Goal: Find specific page/section: Find specific page/section

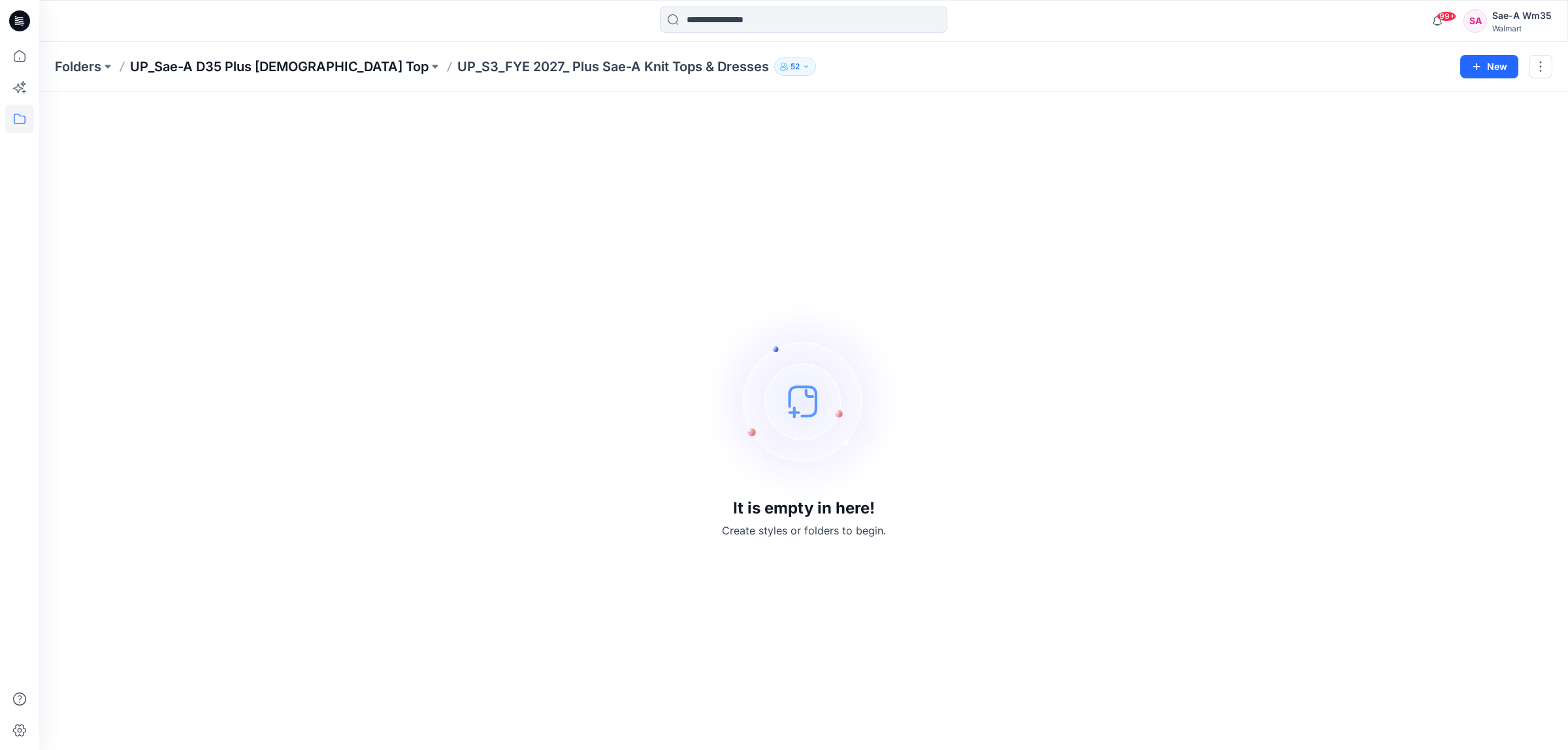
click at [237, 65] on p "UP_Sae-A D35 Plus [DEMOGRAPHIC_DATA] Top" at bounding box center [279, 67] width 298 height 18
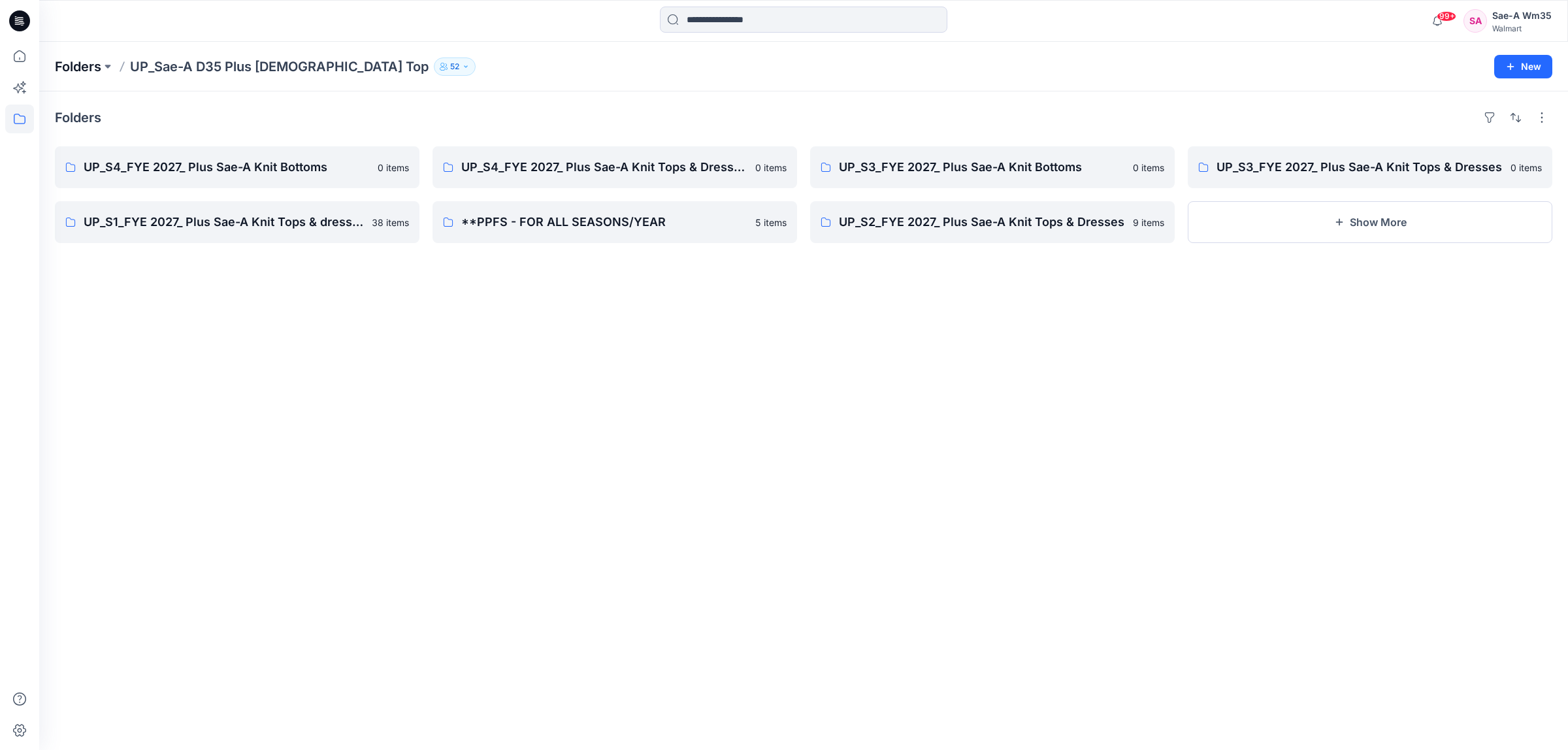
click at [69, 69] on p "Folders" at bounding box center [78, 67] width 46 height 18
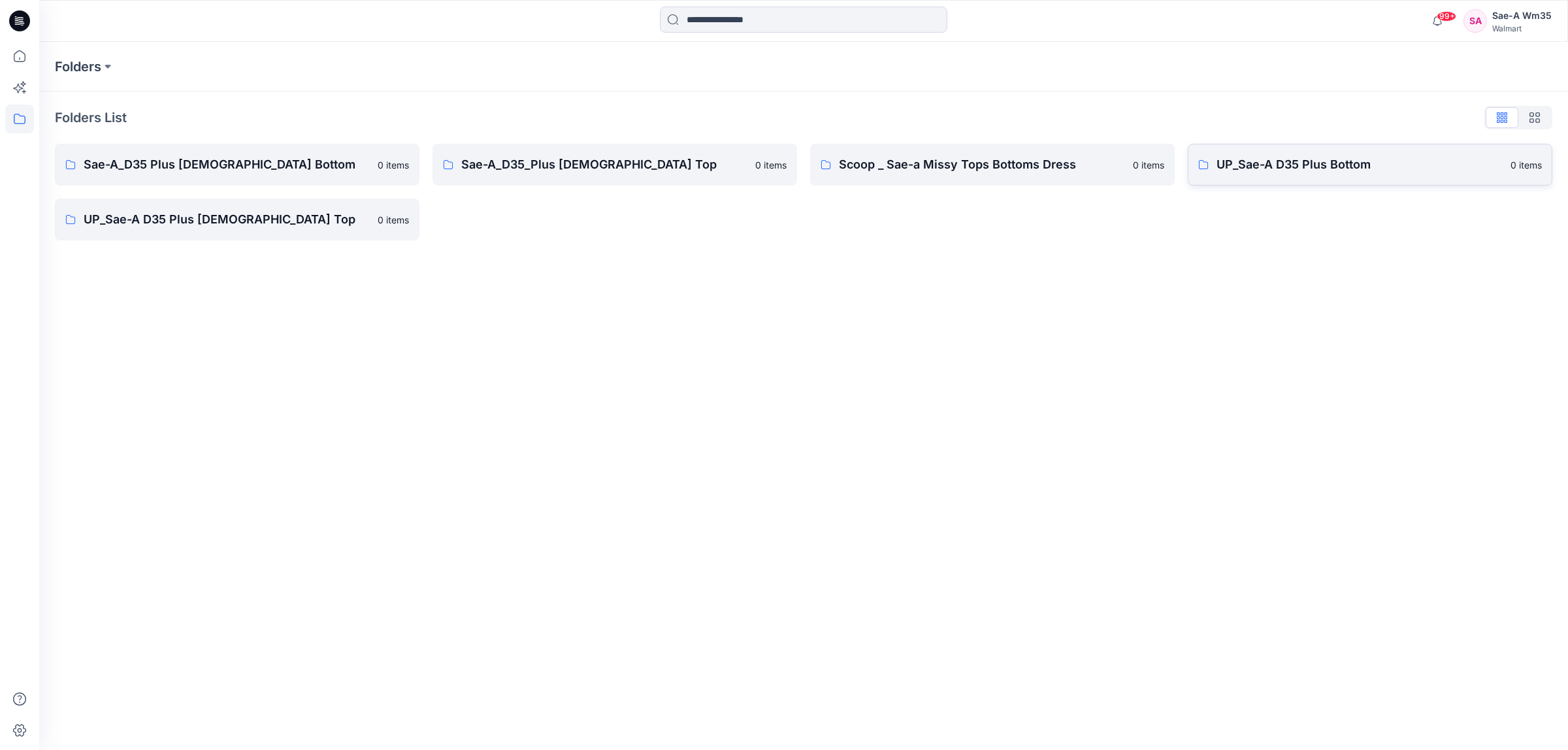
click at [1361, 167] on p "UP_Sae-A D35 Plus Bottom" at bounding box center [1360, 164] width 287 height 18
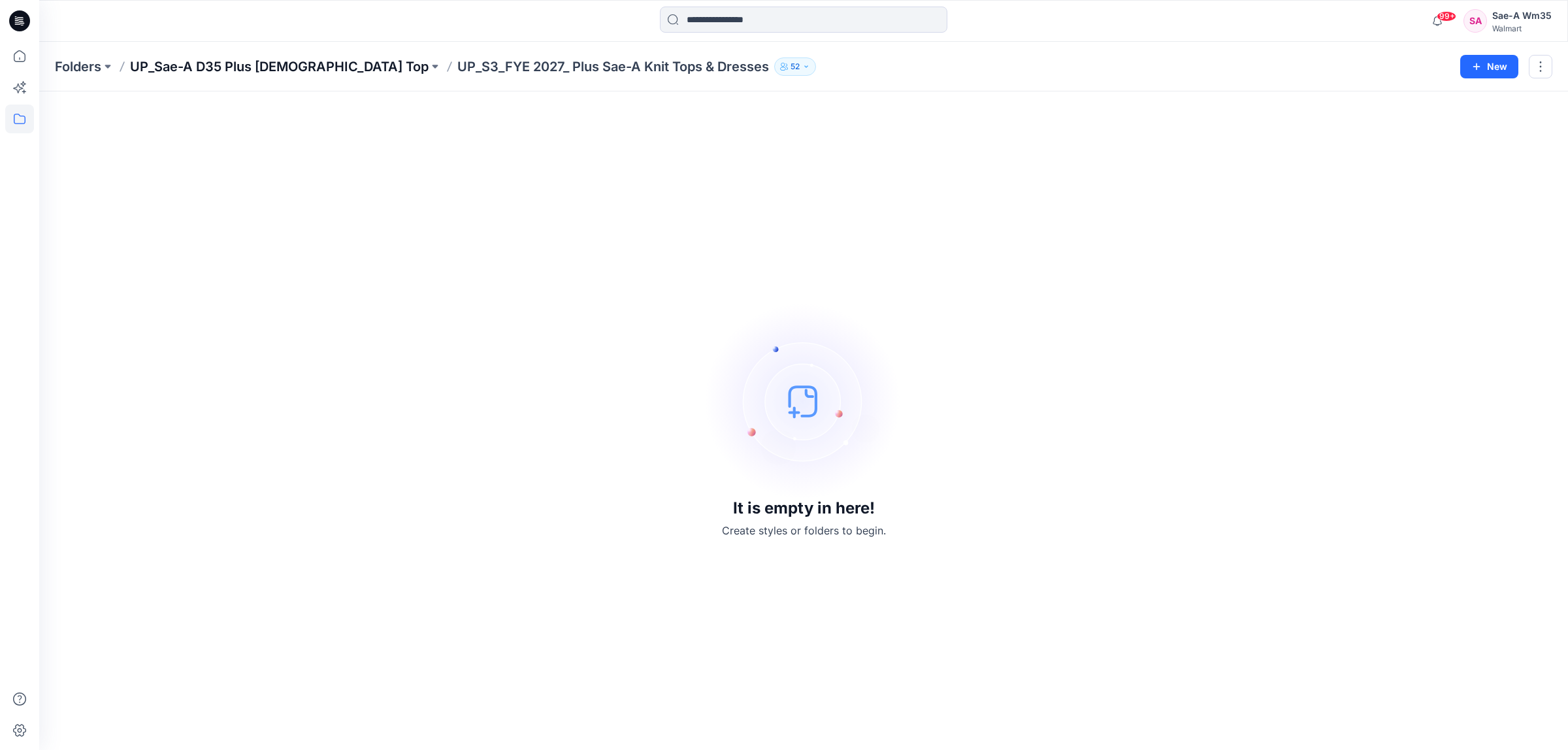
click at [242, 69] on p "UP_Sae-A D35 Plus [DEMOGRAPHIC_DATA] Top" at bounding box center [279, 67] width 298 height 18
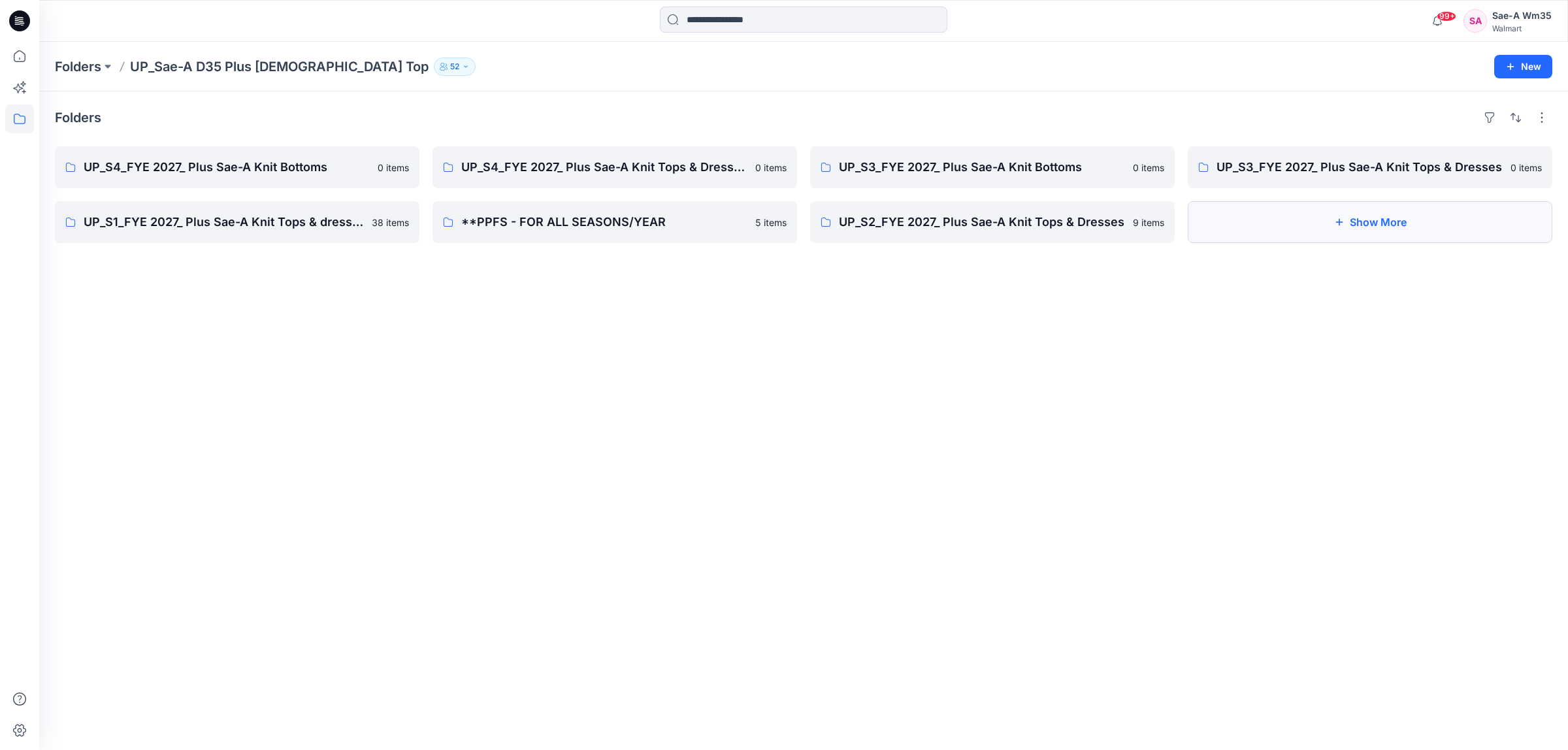
click at [1381, 224] on button "Show More" at bounding box center [1370, 222] width 365 height 42
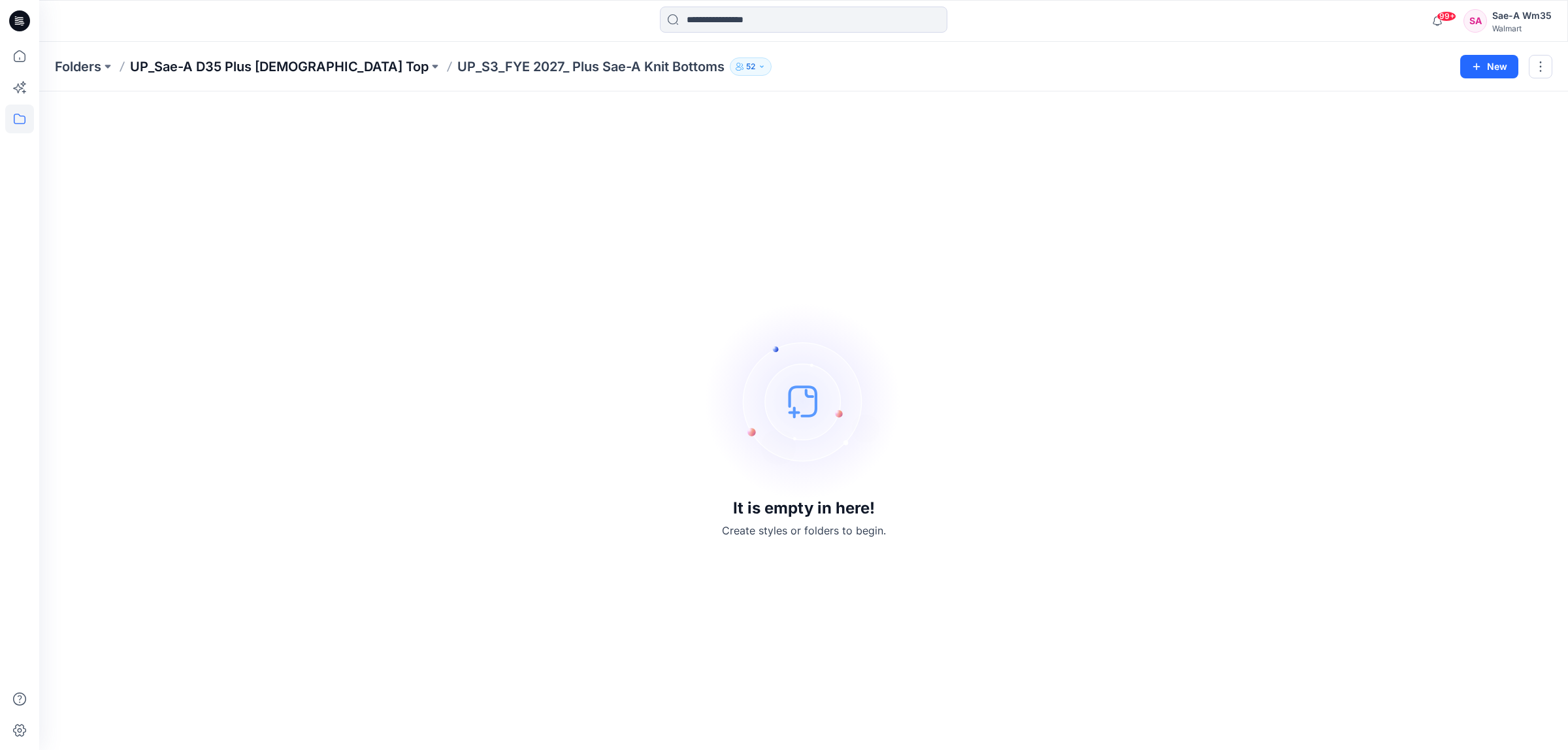
click at [214, 69] on p "UP_Sae-A D35 Plus [DEMOGRAPHIC_DATA] Top" at bounding box center [279, 67] width 298 height 18
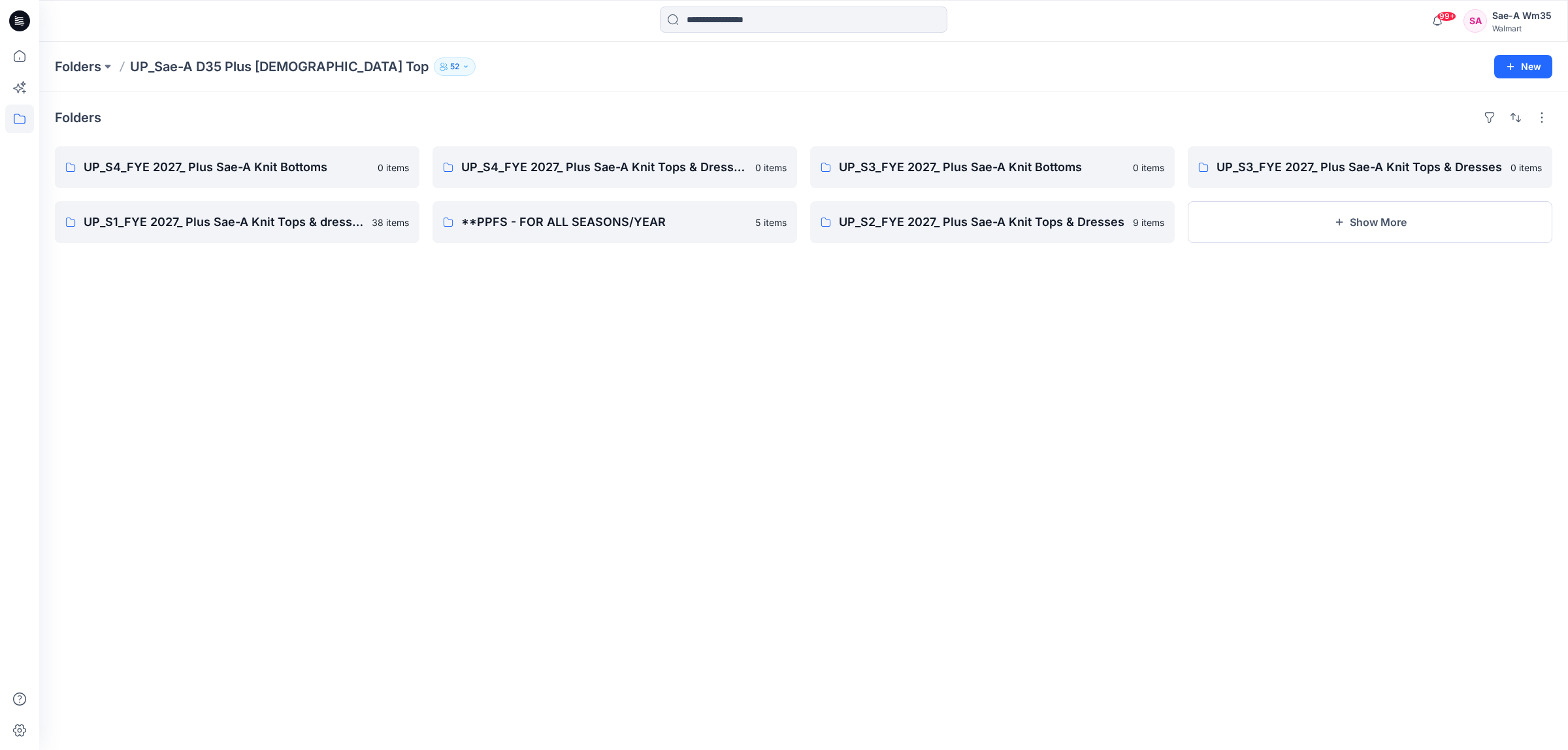
click at [72, 59] on p "Folders" at bounding box center [78, 67] width 46 height 18
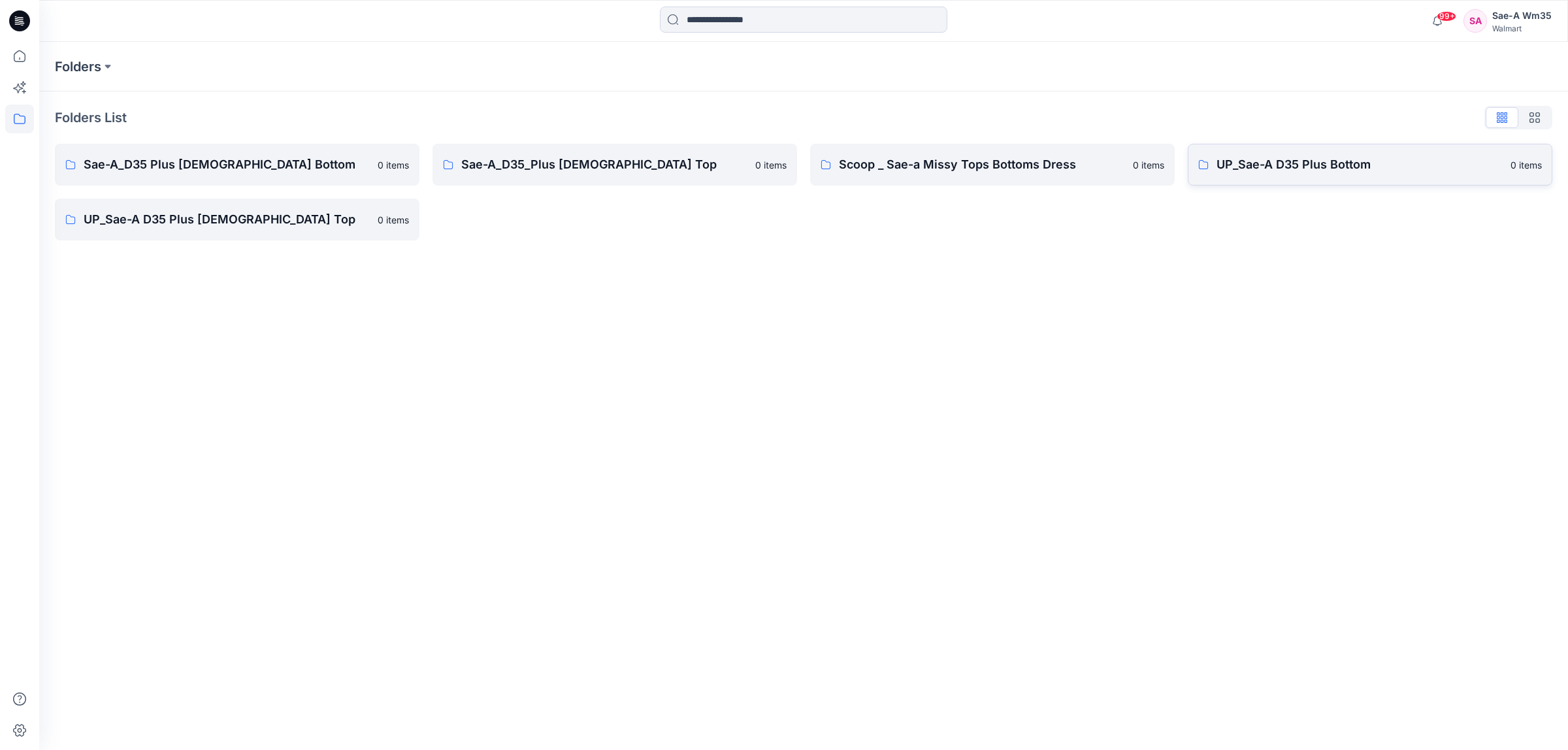
click at [1254, 160] on p "UP_Sae-A D35 Plus Bottom" at bounding box center [1360, 164] width 287 height 18
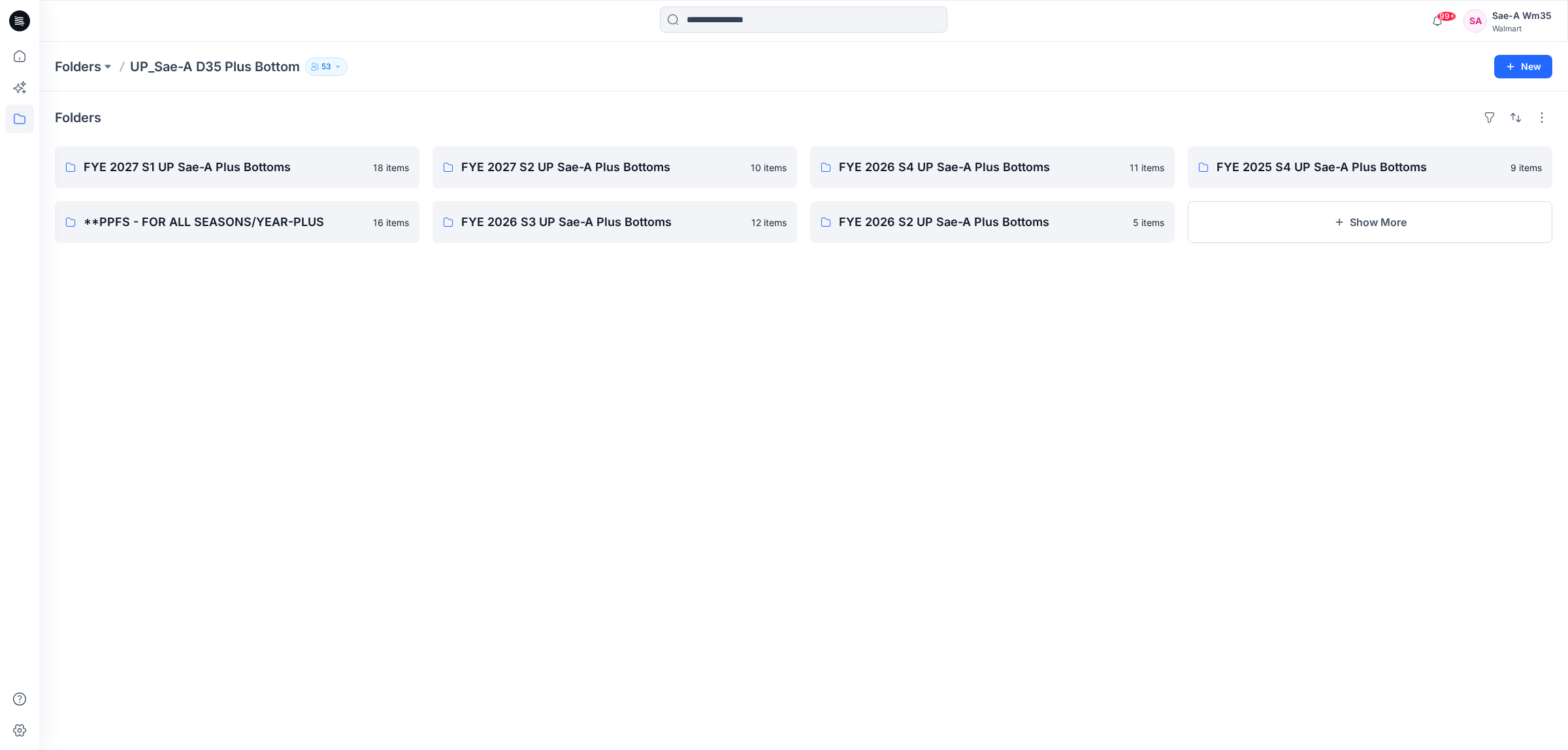
drag, startPoint x: 608, startPoint y: 497, endPoint x: 570, endPoint y: 500, distance: 38.1
click at [605, 498] on div "Folders FYE 2027 S1 UP Sae-A Plus Bottoms 18 items **PPFS - FOR ALL SEASONS/YEA…" at bounding box center [804, 420] width 1529 height 658
click at [158, 399] on div "Folders FYE 2027 S1 UP Sae-A Plus Bottoms 18 items **PPFS - FOR ALL SEASONS/YEA…" at bounding box center [804, 420] width 1529 height 658
click at [140, 67] on p "UP_Sae-A D35 Plus Bottom" at bounding box center [214, 67] width 170 height 18
click at [93, 67] on p "Folders" at bounding box center [78, 67] width 46 height 18
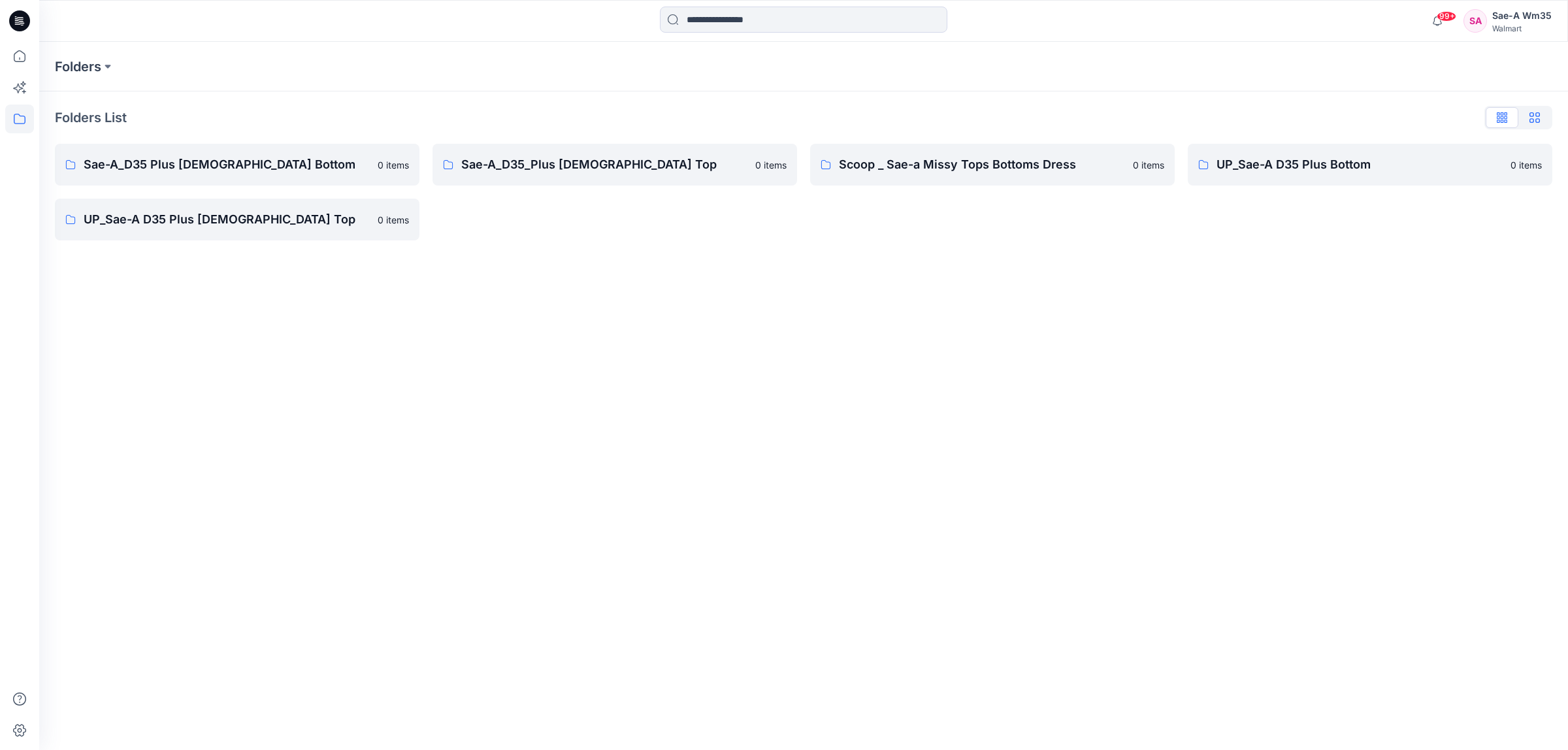
click at [1254, 116] on icon "button" at bounding box center [1535, 117] width 10 height 10
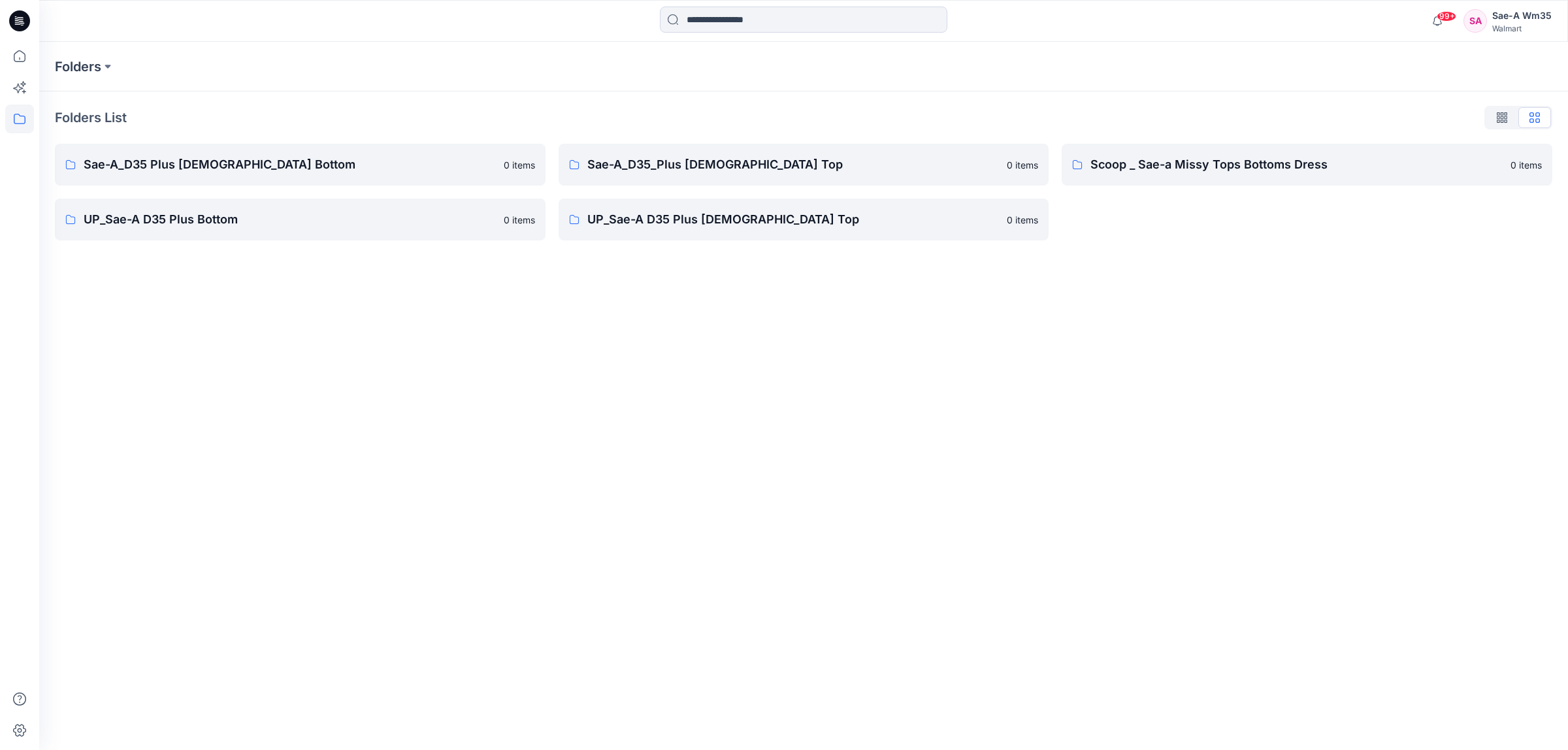
click at [549, 491] on div "Folders Folders List Sae-A_D35 Plus Ladies Bottom 0 items UP_Sae-A D35 Plus Bot…" at bounding box center [804, 395] width 1529 height 708
click at [694, 224] on p "UP_Sae-A D35 Plus [DEMOGRAPHIC_DATA] Top" at bounding box center [794, 219] width 412 height 18
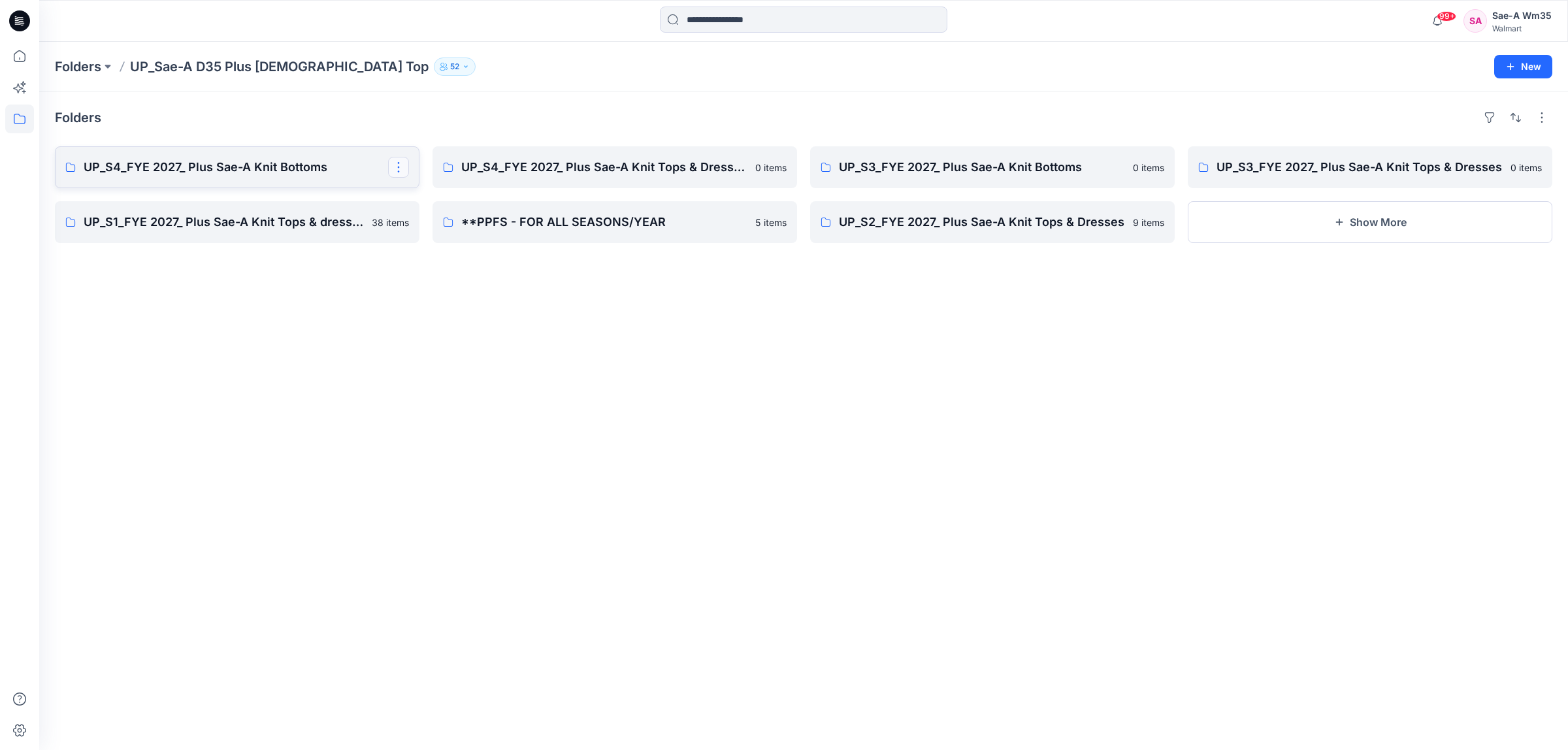
click at [398, 164] on button "button" at bounding box center [398, 167] width 21 height 21
click at [428, 195] on p "Edit" at bounding box center [423, 198] width 17 height 14
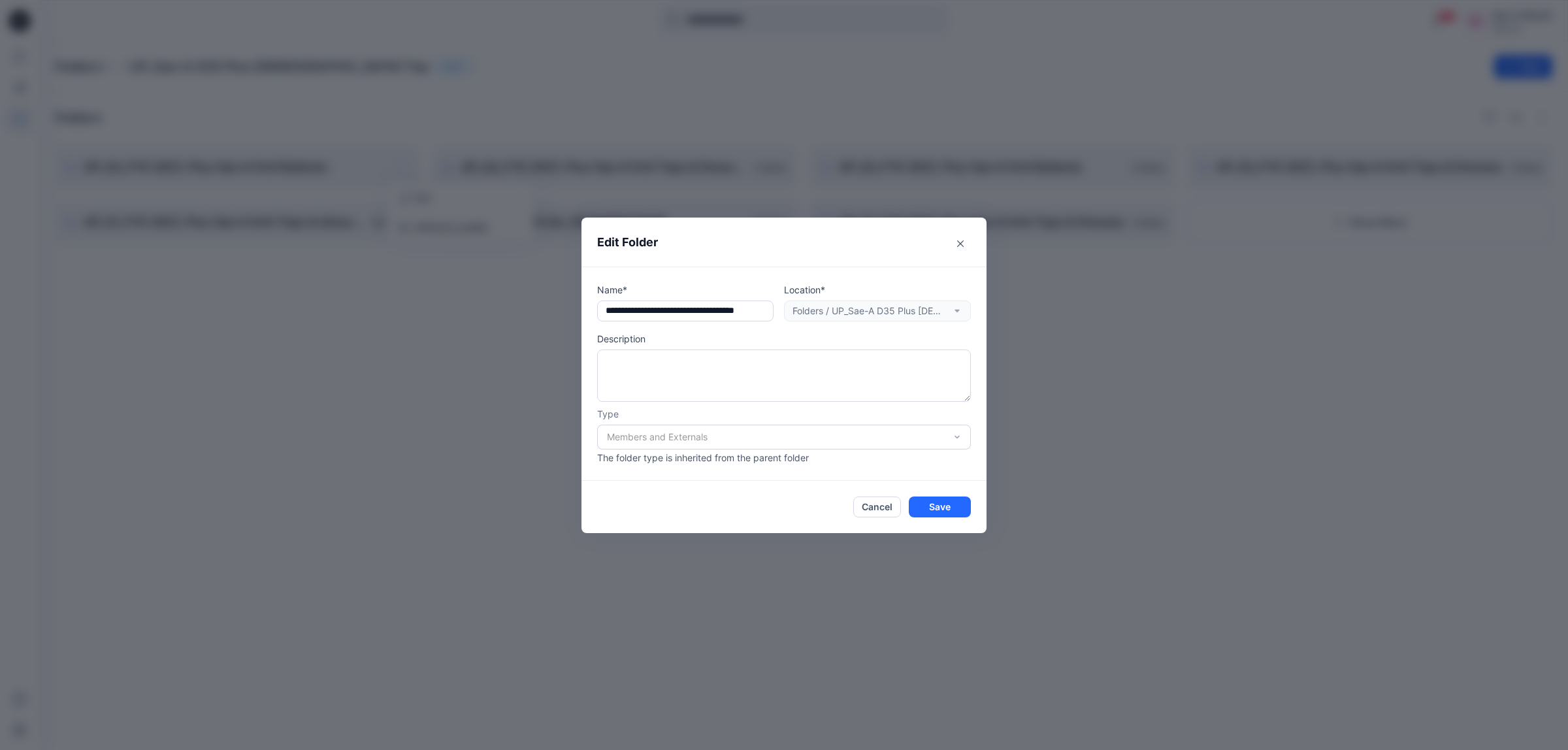
click at [953, 309] on div "Location* Folders / UP_Sae-A D35 Plus Ladies Top" at bounding box center [877, 302] width 187 height 39
click at [910, 305] on div "Location* Folders / UP_Sae-A D35 Plus Ladies Top" at bounding box center [877, 302] width 187 height 39
click at [957, 241] on icon "Close" at bounding box center [960, 244] width 6 height 6
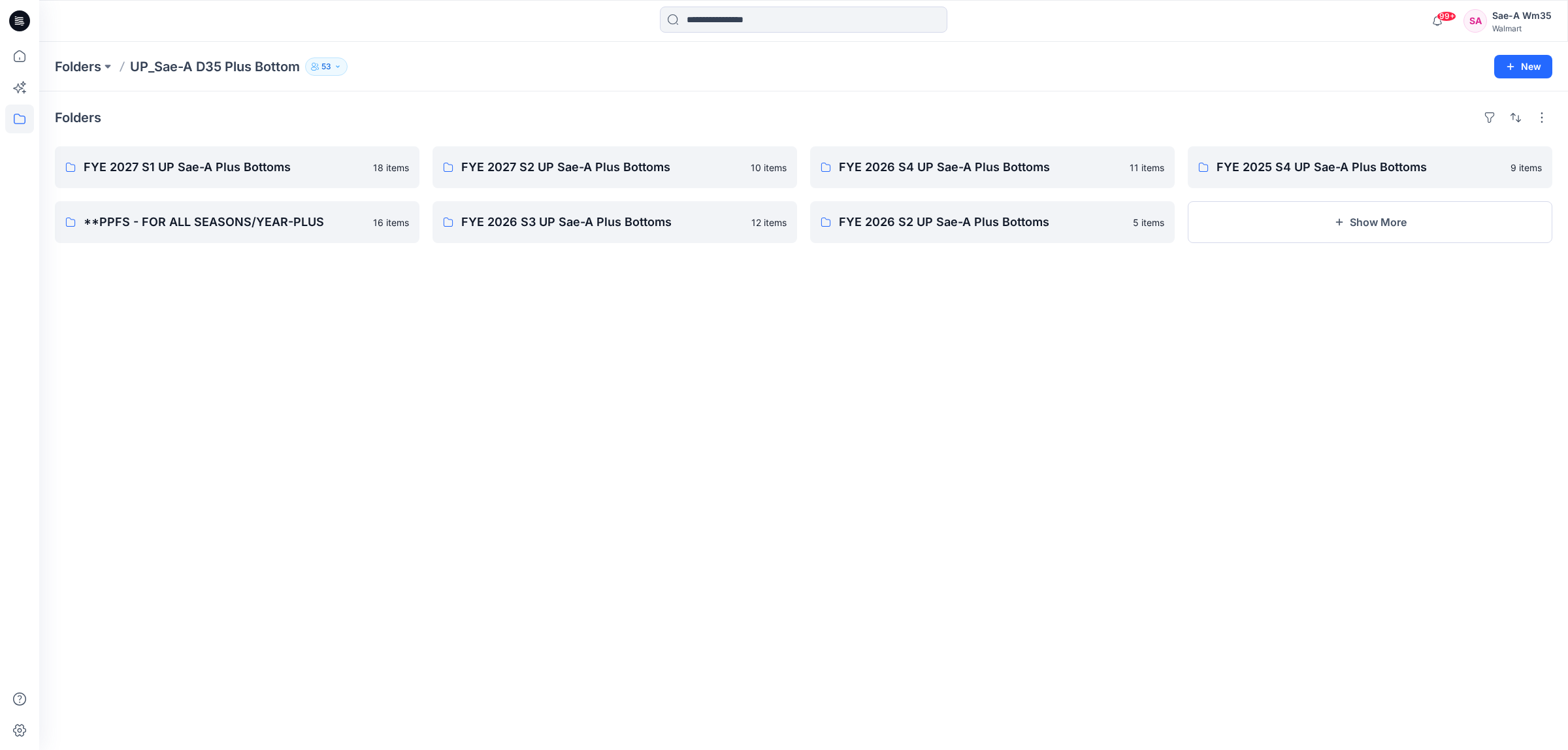
drag, startPoint x: 851, startPoint y: 376, endPoint x: 896, endPoint y: 472, distance: 106.0
click at [856, 386] on div "Folders FYE 2027 S1 UP Sae-A Plus Bottoms 18 items **PPFS - FOR ALL SEASONS/YEA…" at bounding box center [804, 420] width 1529 height 658
drag, startPoint x: 897, startPoint y: 475, endPoint x: 579, endPoint y: 563, distance: 330.0
click at [897, 475] on div "Folders FYE 2027 S1 UP Sae-A Plus Bottoms 18 items **PPFS - FOR ALL SEASONS/YEA…" at bounding box center [804, 420] width 1529 height 658
